Goal: Information Seeking & Learning: Find specific fact

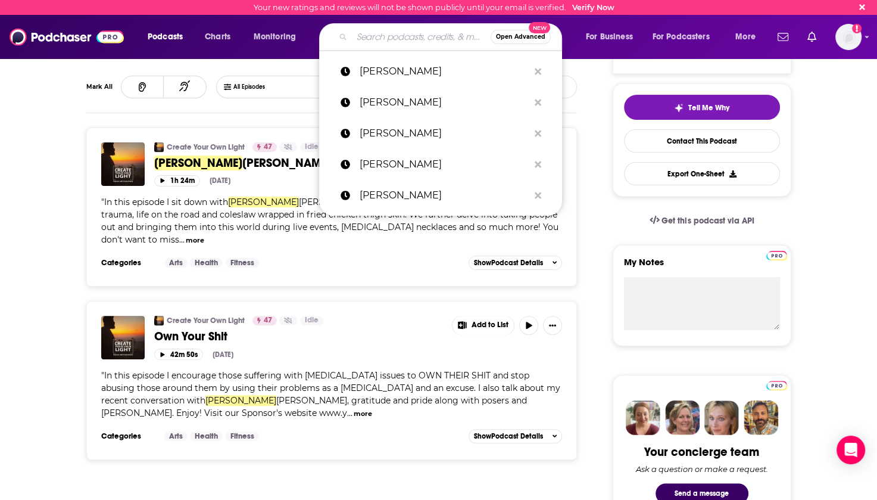
type input "[PERSON_NAME]"
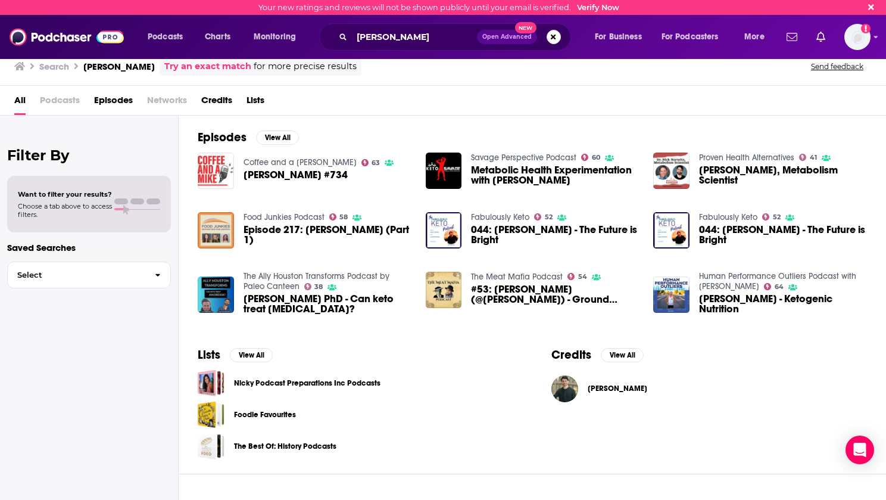
click at [213, 95] on span "Credits" at bounding box center [216, 103] width 31 height 24
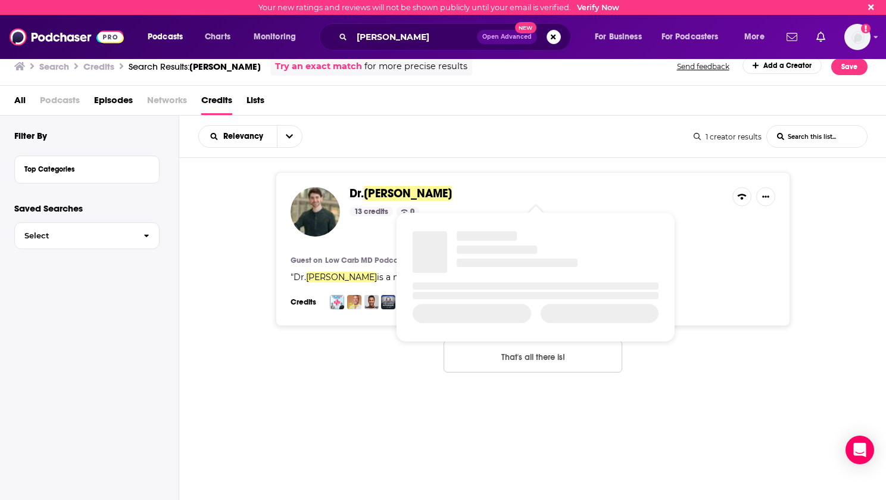
click at [398, 194] on span "[PERSON_NAME]" at bounding box center [408, 193] width 88 height 15
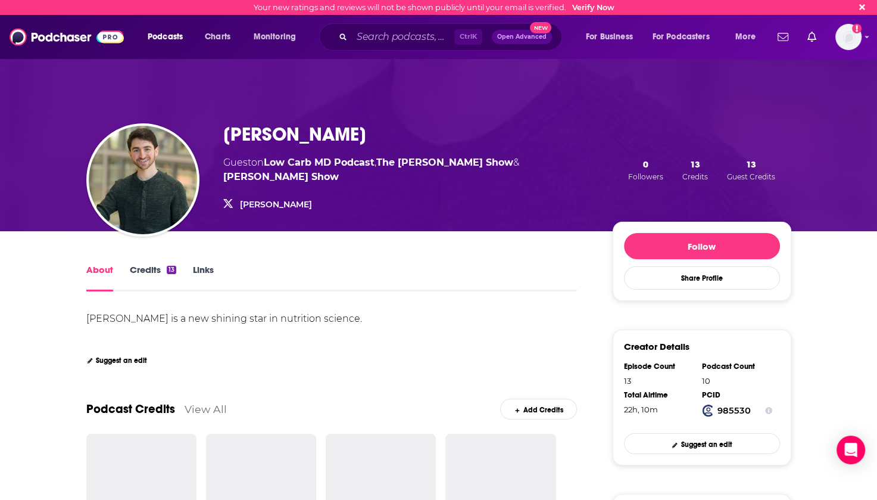
scroll to position [179, 0]
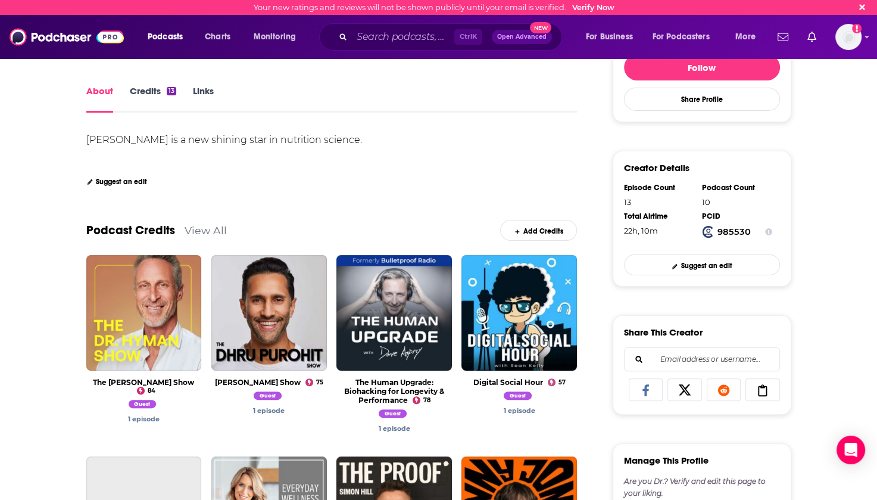
click at [206, 230] on link "View All" at bounding box center [206, 230] width 42 height 13
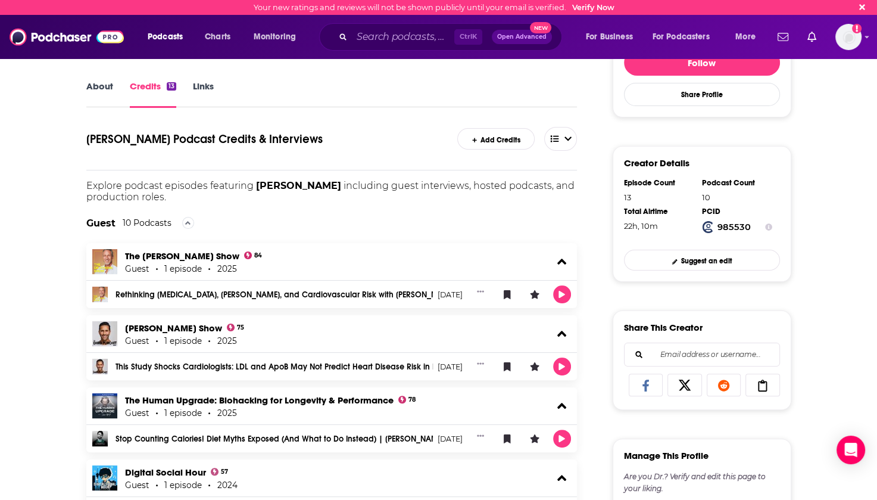
scroll to position [160, 0]
